Goal: Task Accomplishment & Management: Use online tool/utility

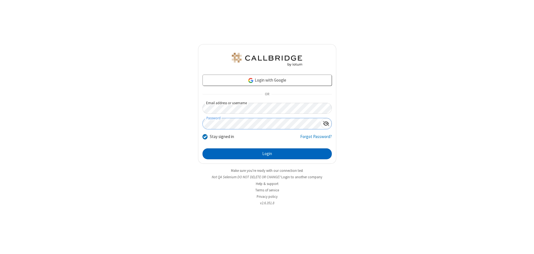
click at [267, 154] on button "Login" at bounding box center [267, 153] width 129 height 11
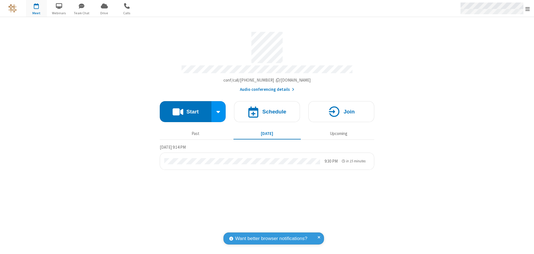
click at [528, 9] on span "Open menu" at bounding box center [528, 9] width 4 height 6
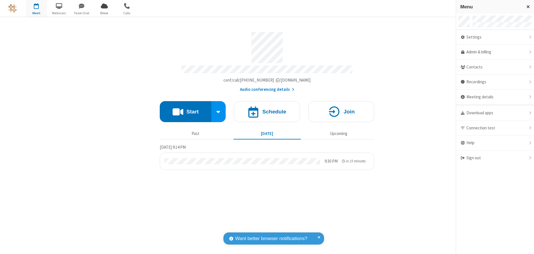
click at [104, 13] on span "Drive" at bounding box center [104, 13] width 21 height 5
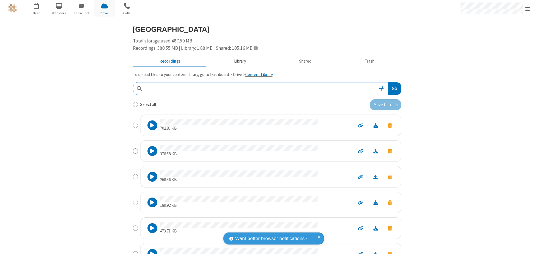
click at [237, 61] on button "Library" at bounding box center [239, 61] width 65 height 11
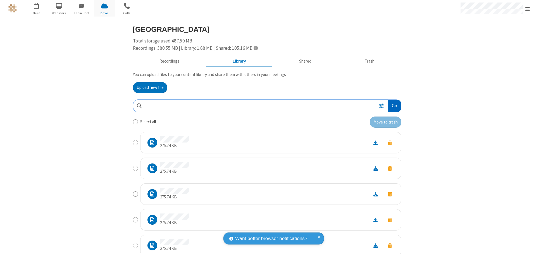
click at [392, 106] on button "Go" at bounding box center [394, 106] width 13 height 13
click at [148, 87] on button "Upload new file" at bounding box center [150, 87] width 34 height 11
